Goal: Use online tool/utility: Utilize a website feature to perform a specific function

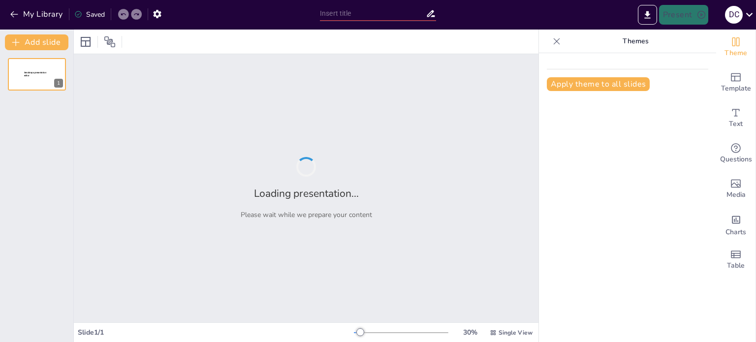
type input "Imported Inicio 25_26.pptx"
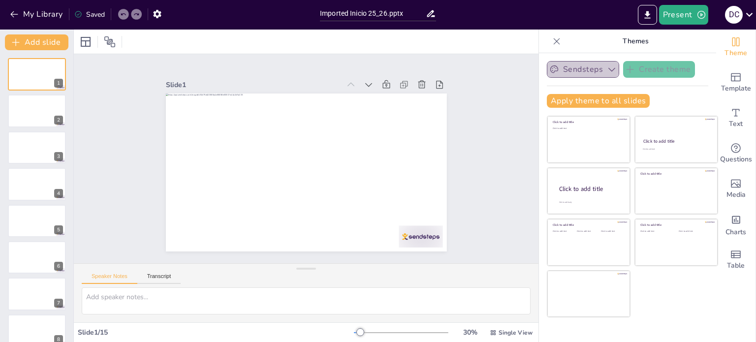
click at [607, 66] on icon "button" at bounding box center [612, 70] width 10 height 10
click at [704, 63] on div "Sendsteps Create theme Apply theme to all slides Click to add title Click to ad…" at bounding box center [627, 197] width 177 height 289
click at [756, 13] on icon at bounding box center [749, 14] width 13 height 13
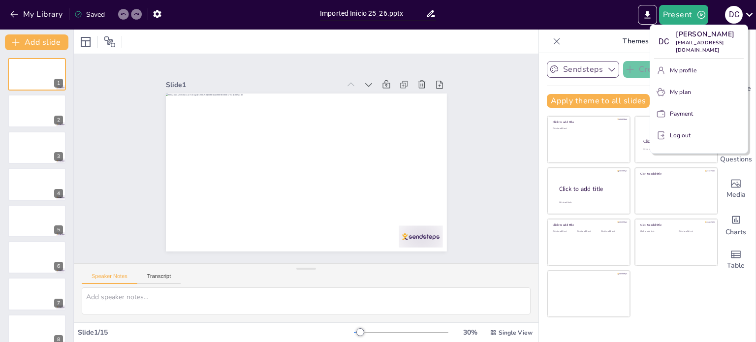
click at [583, 15] on div at bounding box center [378, 171] width 756 height 342
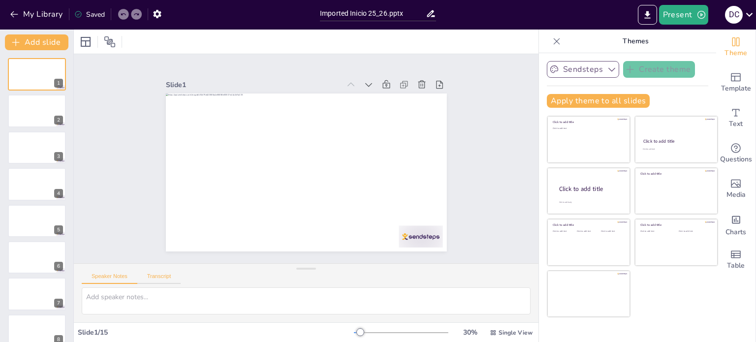
click at [167, 277] on button "Transcript" at bounding box center [159, 278] width 44 height 11
click at [110, 277] on button "Speaker Notes" at bounding box center [110, 278] width 56 height 11
click at [43, 116] on div at bounding box center [36, 111] width 59 height 33
click at [160, 278] on button "Transcript" at bounding box center [159, 278] width 44 height 11
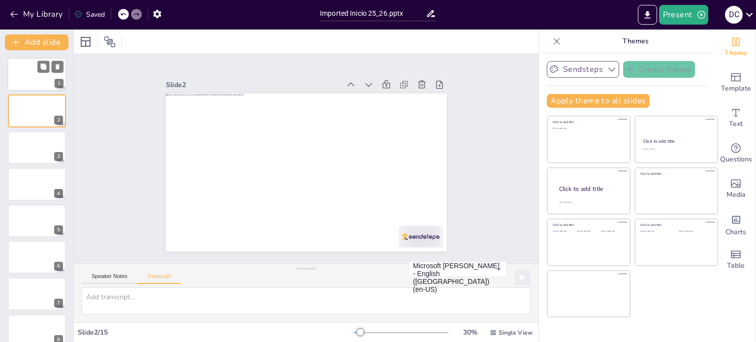
click at [49, 78] on div at bounding box center [36, 74] width 59 height 33
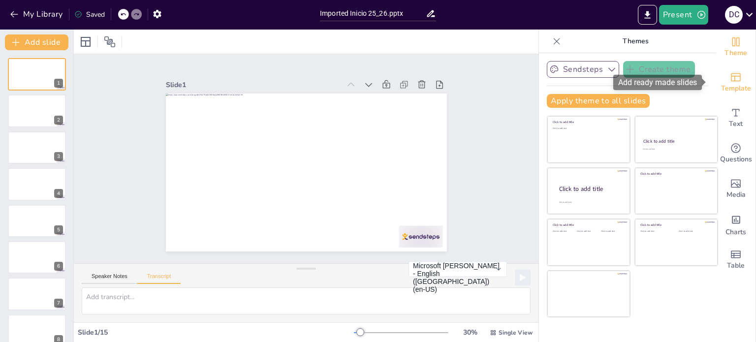
click at [731, 86] on span "Template" at bounding box center [736, 88] width 30 height 11
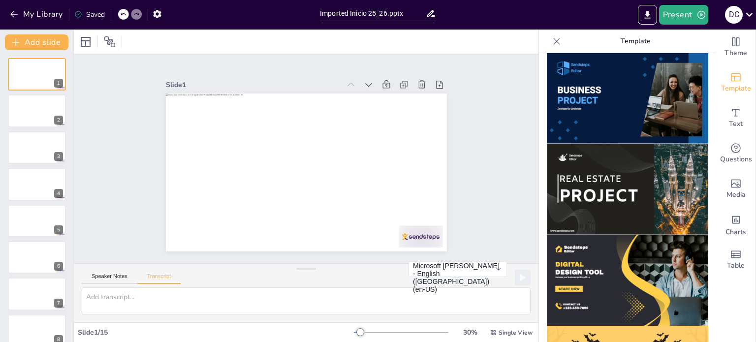
scroll to position [819, 0]
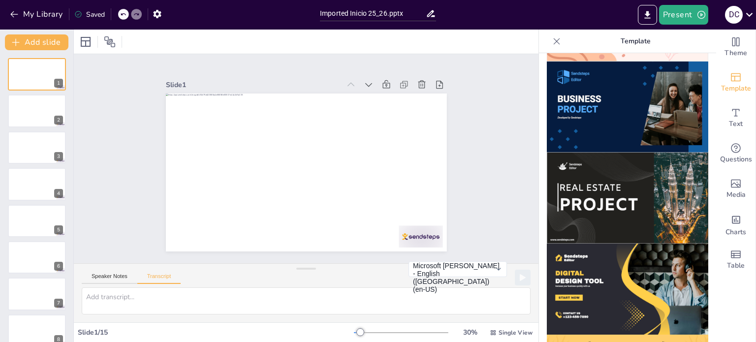
click at [612, 96] on img at bounding box center [628, 107] width 162 height 91
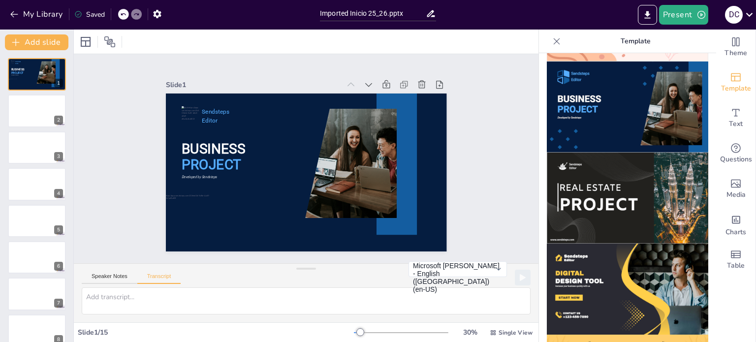
click at [126, 14] on icon at bounding box center [123, 14] width 5 height 2
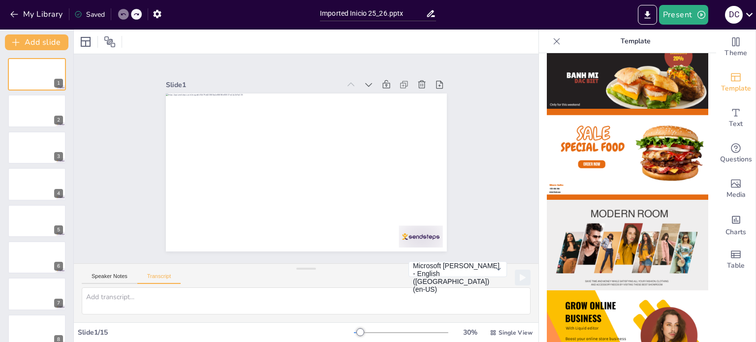
scroll to position [0, 0]
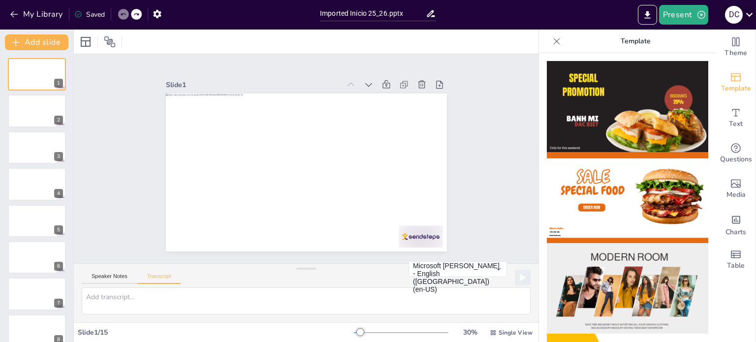
click at [753, 15] on icon at bounding box center [749, 14] width 13 height 13
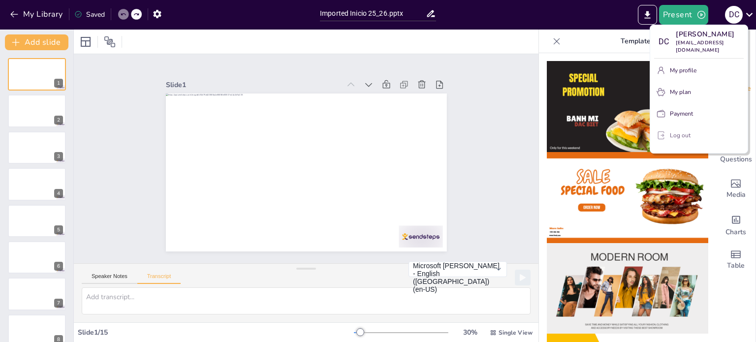
click at [686, 137] on p "Log out" at bounding box center [680, 135] width 21 height 9
